Goal: Information Seeking & Learning: Understand process/instructions

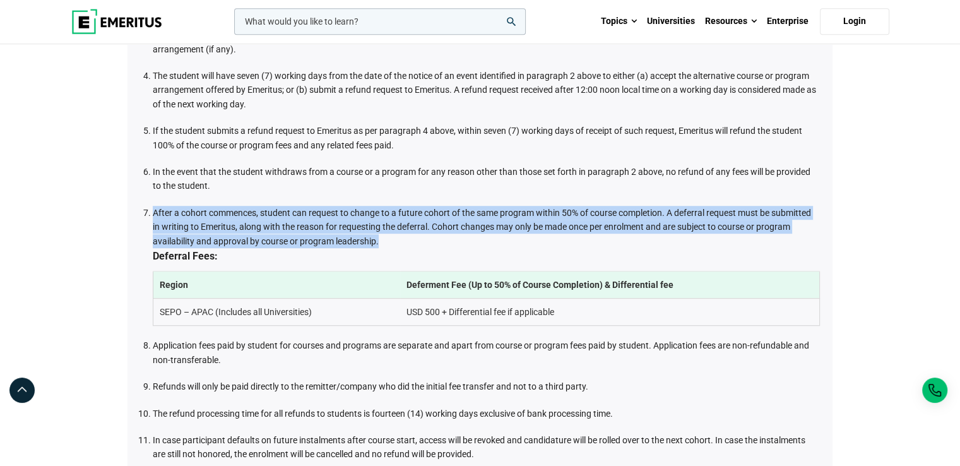
click at [300, 215] on li "After a cohort commences, student can request to change to a future cohort of t…" at bounding box center [486, 266] width 667 height 121
drag, startPoint x: 389, startPoint y: 237, endPoint x: 153, endPoint y: 205, distance: 238.2
click at [153, 206] on li "After a cohort commences, student can request to change to a future cohort of t…" at bounding box center [486, 266] width 667 height 121
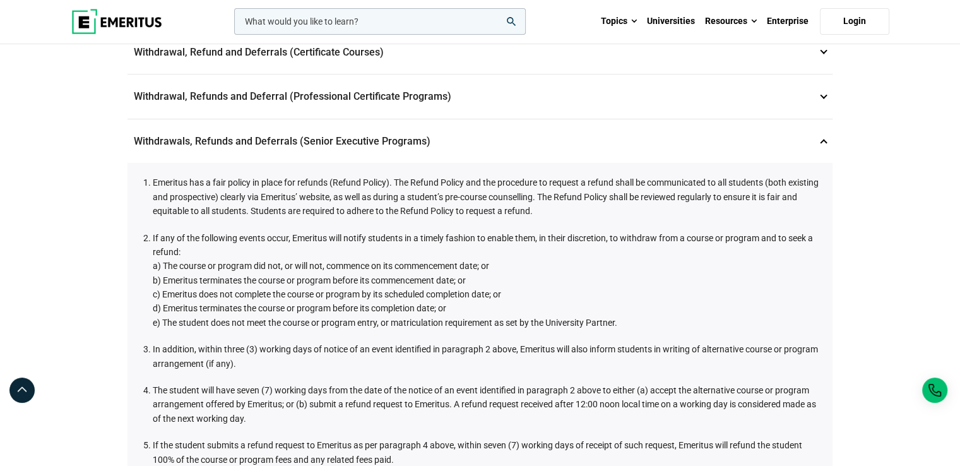
scroll to position [423, 0]
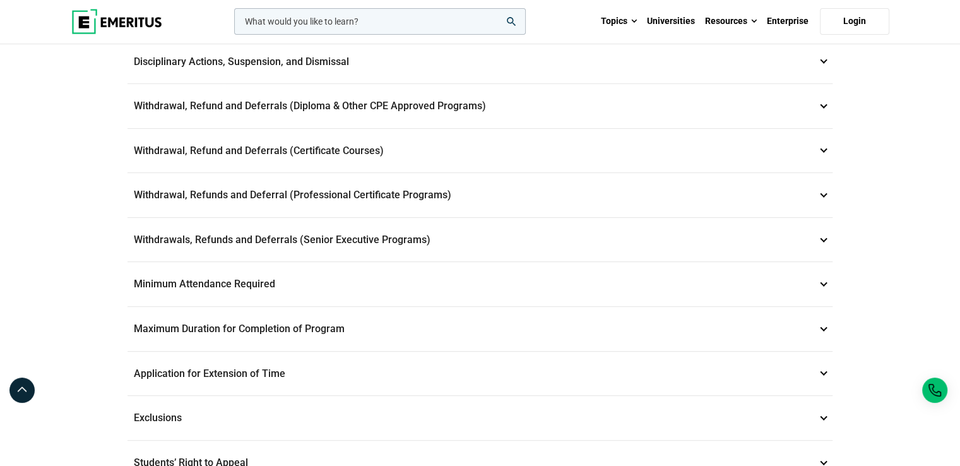
click at [535, 235] on p "Withdrawals, Refunds and Deferrals (Senior Executive Programs) 9" at bounding box center [480, 240] width 705 height 44
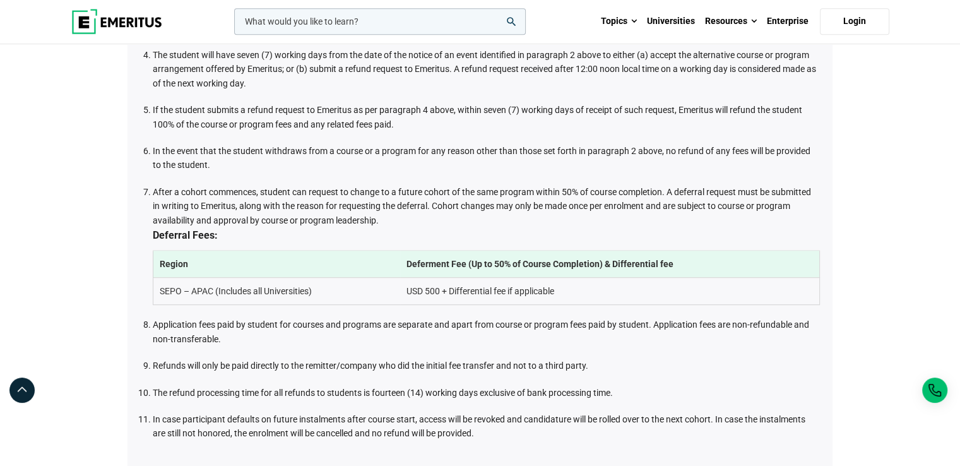
scroll to position [756, 0]
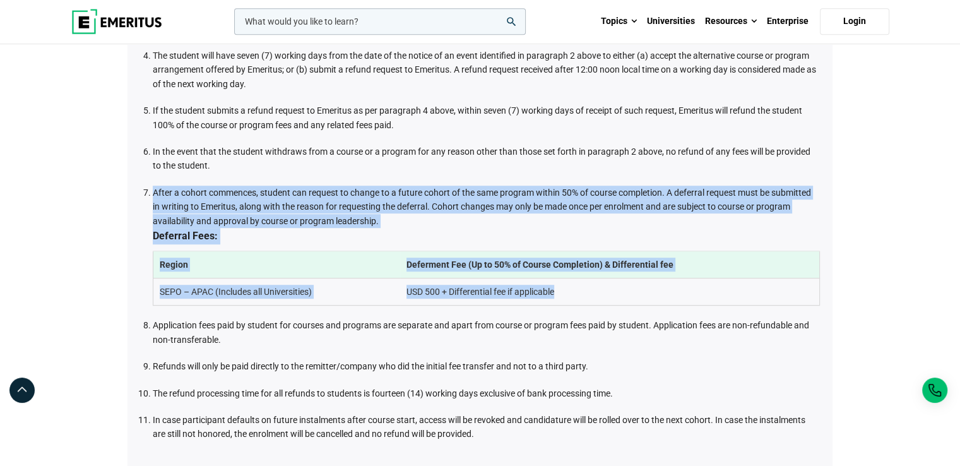
drag, startPoint x: 153, startPoint y: 184, endPoint x: 613, endPoint y: 294, distance: 473.1
click at [613, 294] on li "After a cohort commences, student can request to change to a future cohort of t…" at bounding box center [486, 246] width 667 height 121
click at [917, 190] on div "Student and Academic Policies Data Privacy 1 Emeritus is committed to maintaini…" at bounding box center [480, 87] width 960 height 1598
